Goal: Task Accomplishment & Management: Use online tool/utility

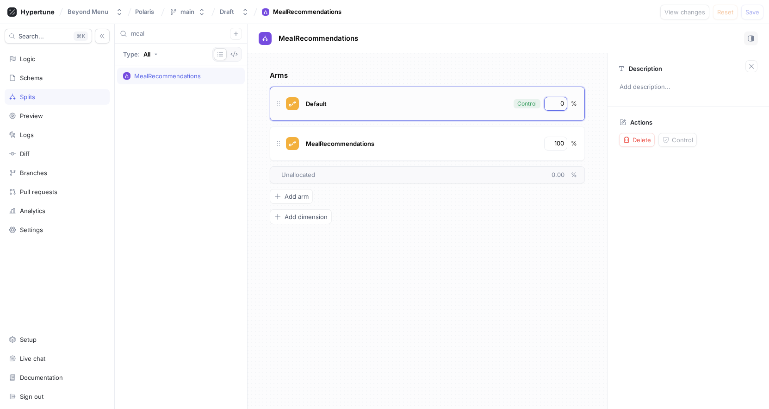
click at [561, 105] on input "0" at bounding box center [556, 103] width 16 height 9
type input "100"
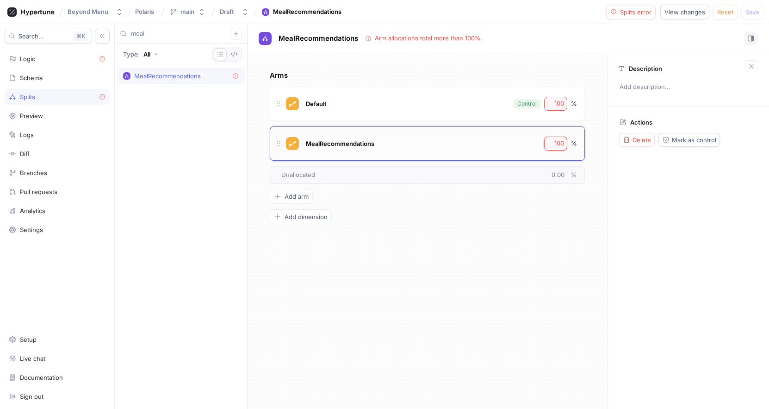
click at [557, 137] on div "100" at bounding box center [555, 144] width 23 height 14
type input "0"
click at [753, 10] on span "Save" at bounding box center [753, 12] width 14 height 6
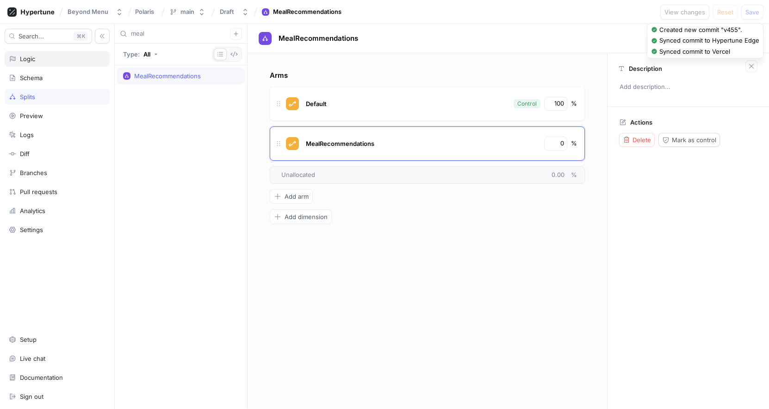
click at [39, 56] on div "Logic" at bounding box center [57, 58] width 97 height 7
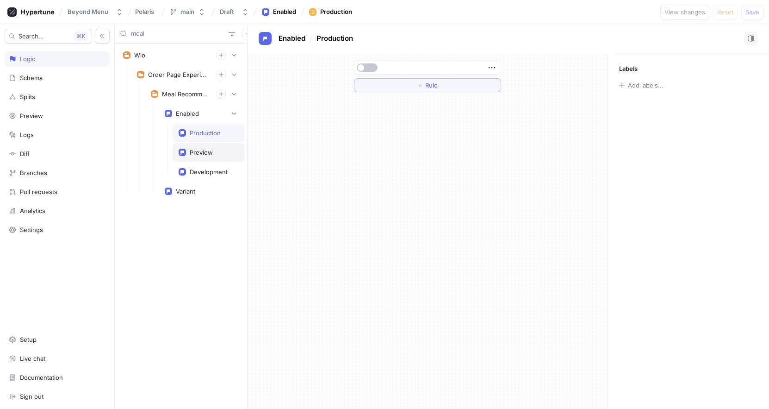
click at [197, 145] on div "Preview" at bounding box center [209, 152] width 72 height 19
click at [199, 134] on div "Production" at bounding box center [205, 132] width 31 height 7
click at [157, 34] on input "meal" at bounding box center [178, 33] width 94 height 9
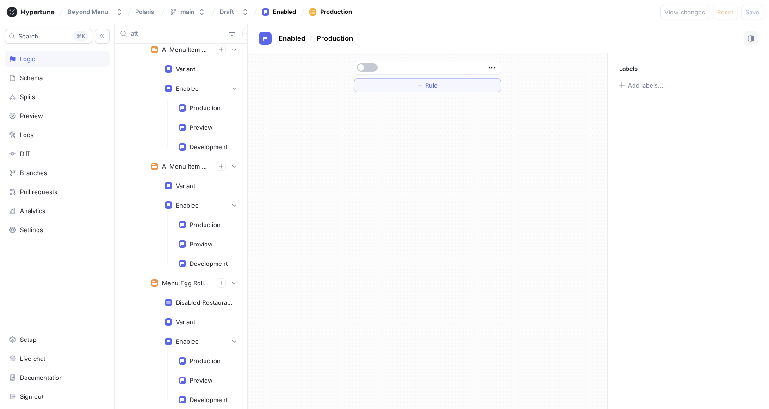
scroll to position [1386, 0]
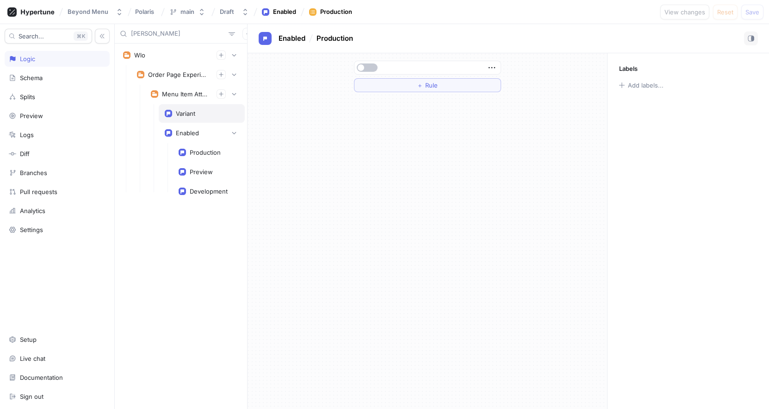
type input "[PERSON_NAME]"
click at [183, 107] on div "Variant" at bounding box center [202, 113] width 86 height 19
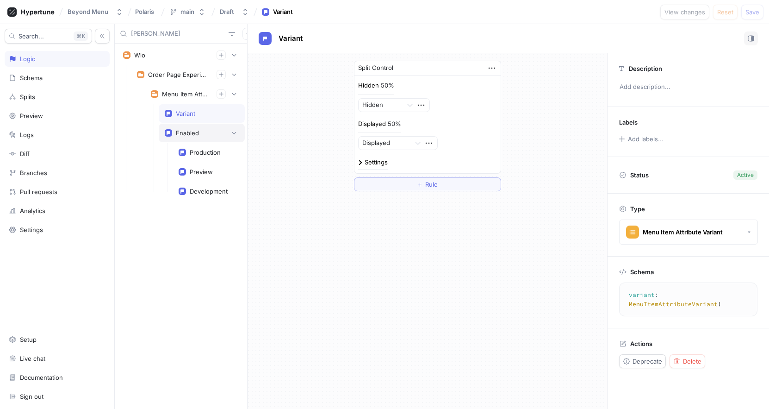
click at [179, 131] on div "Enabled" at bounding box center [187, 132] width 23 height 7
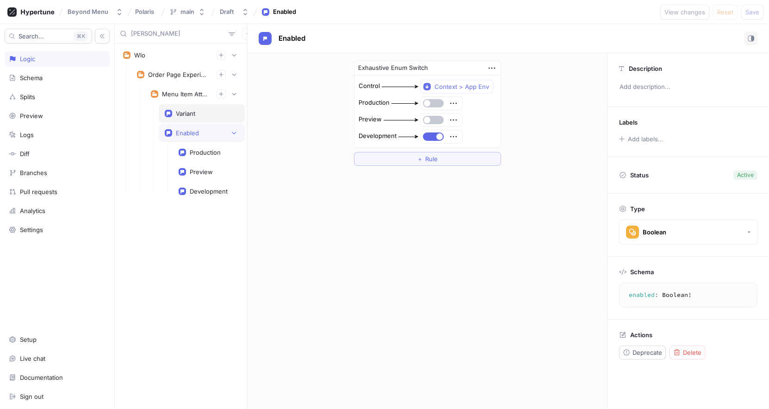
click at [181, 117] on div "Variant" at bounding box center [202, 113] width 86 height 19
type textarea "variant: MenuItemAttributeVariant!"
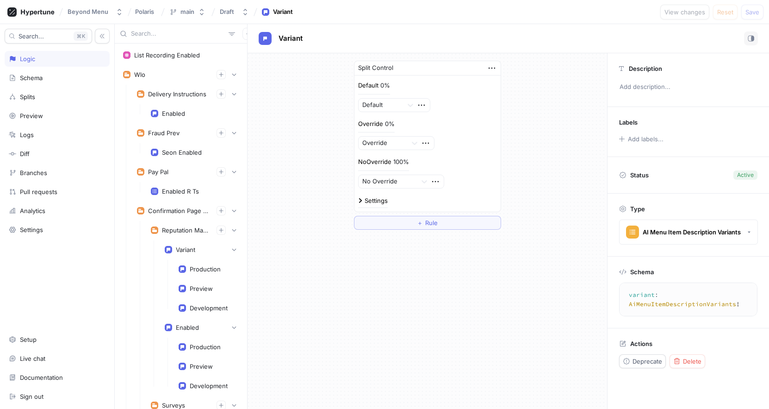
scroll to position [1075, 0]
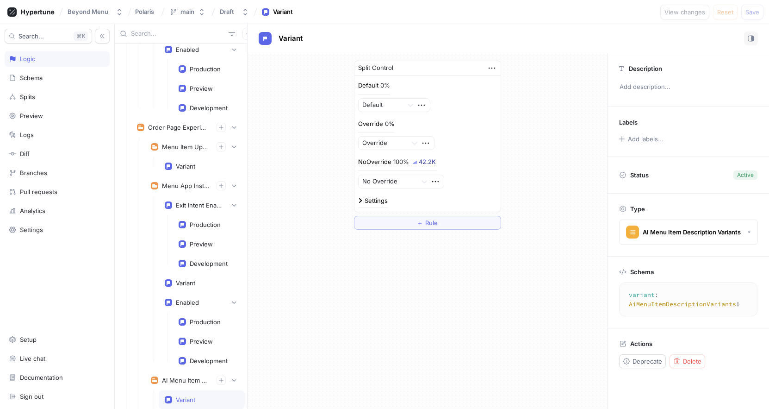
click at [153, 32] on input "text" at bounding box center [178, 33] width 94 height 9
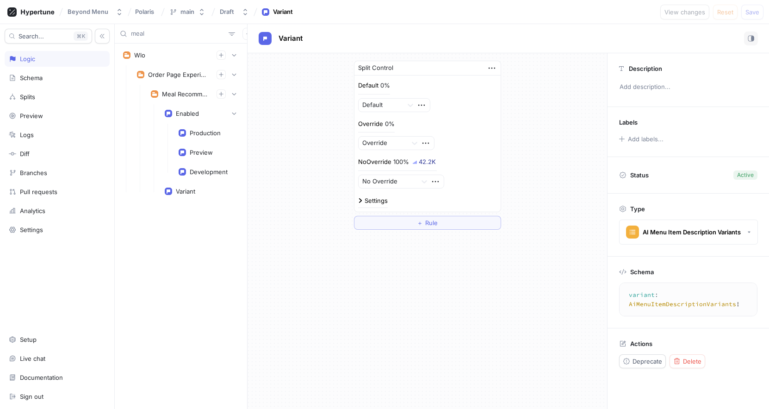
type input "meal"
click at [167, 89] on div "Meal Recommendations" at bounding box center [195, 93] width 88 height 9
type textarea "mealRecommendations: MealRecommendations!"
